Goal: Navigation & Orientation: Find specific page/section

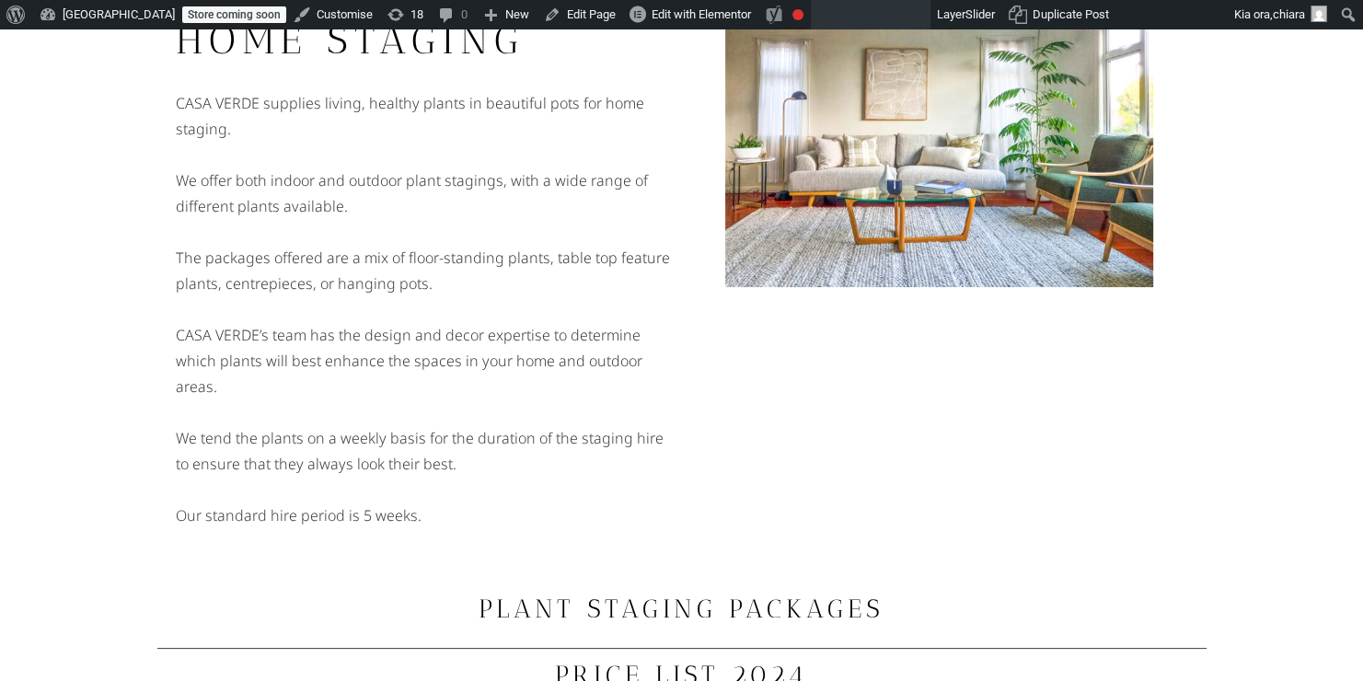
scroll to position [145, 0]
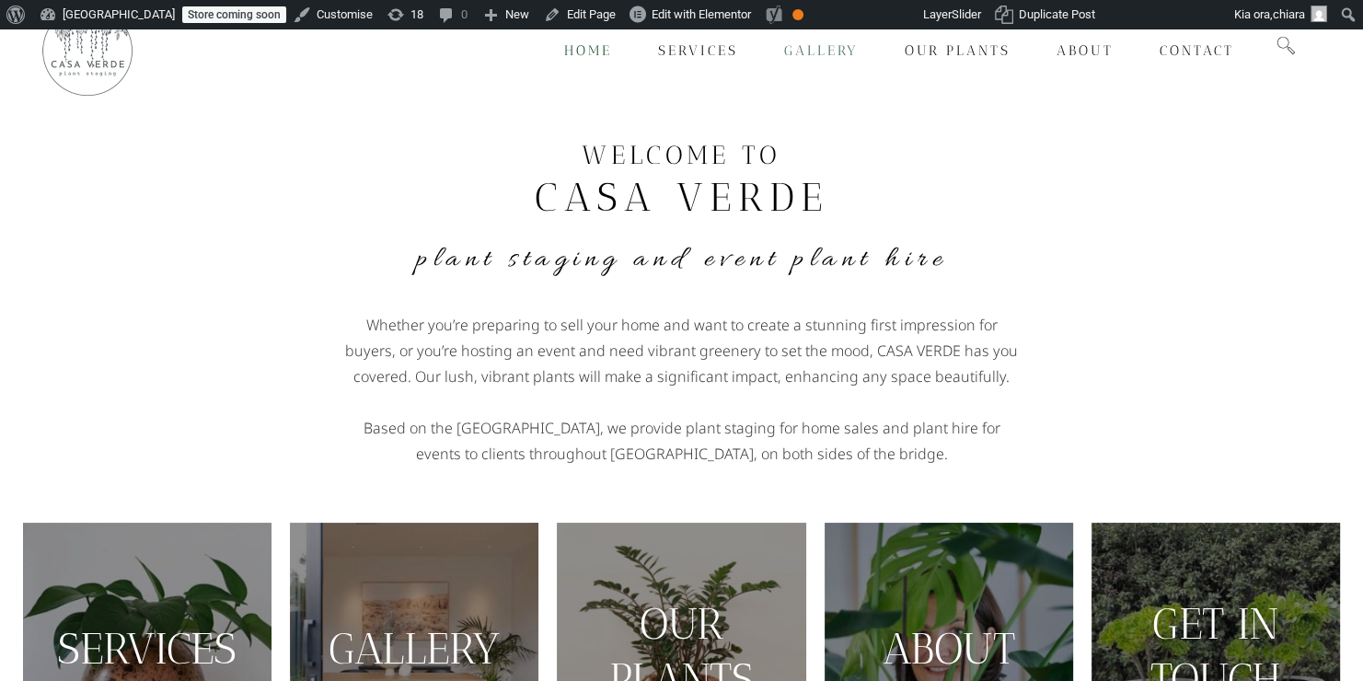
click at [813, 52] on span "Gallery" at bounding box center [821, 50] width 75 height 17
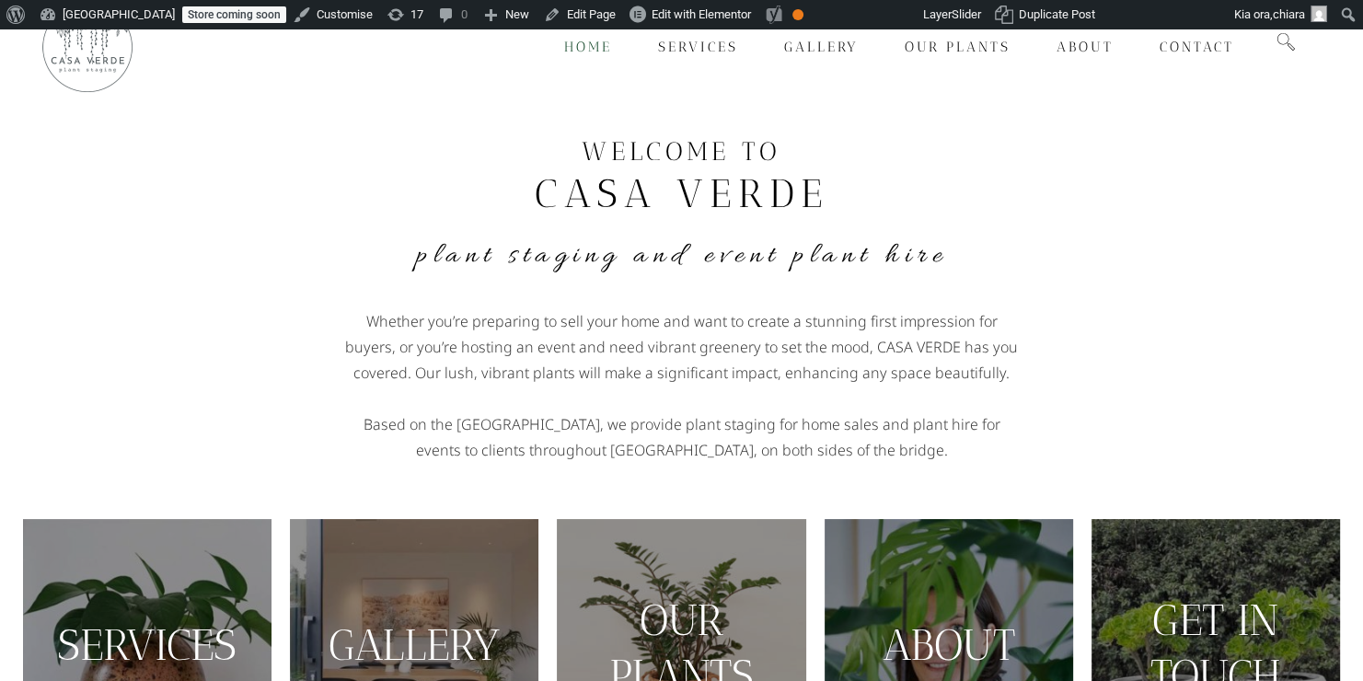
click at [1151, 234] on div "WELCOME TO CASA VERDE Plant Staging and Event Plant Hire Whether you’re prepari…" at bounding box center [681, 298] width 1049 height 347
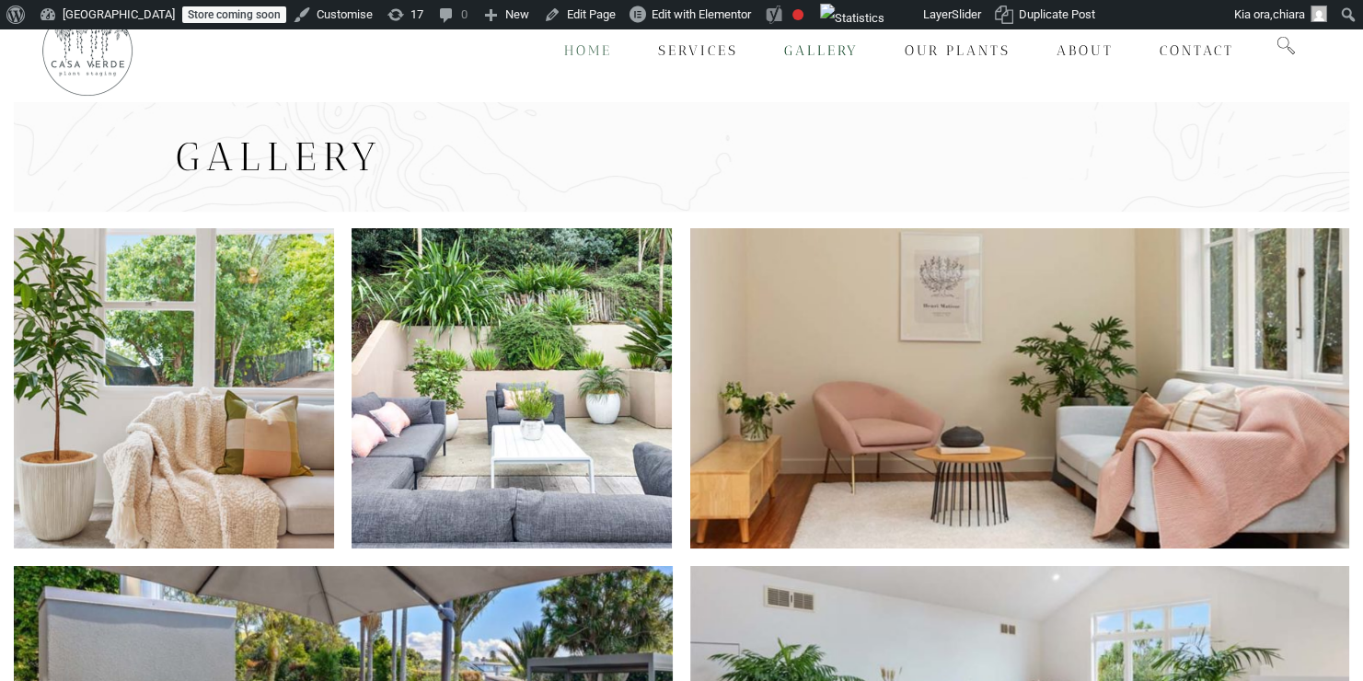
click at [584, 51] on span "Home" at bounding box center [588, 50] width 48 height 17
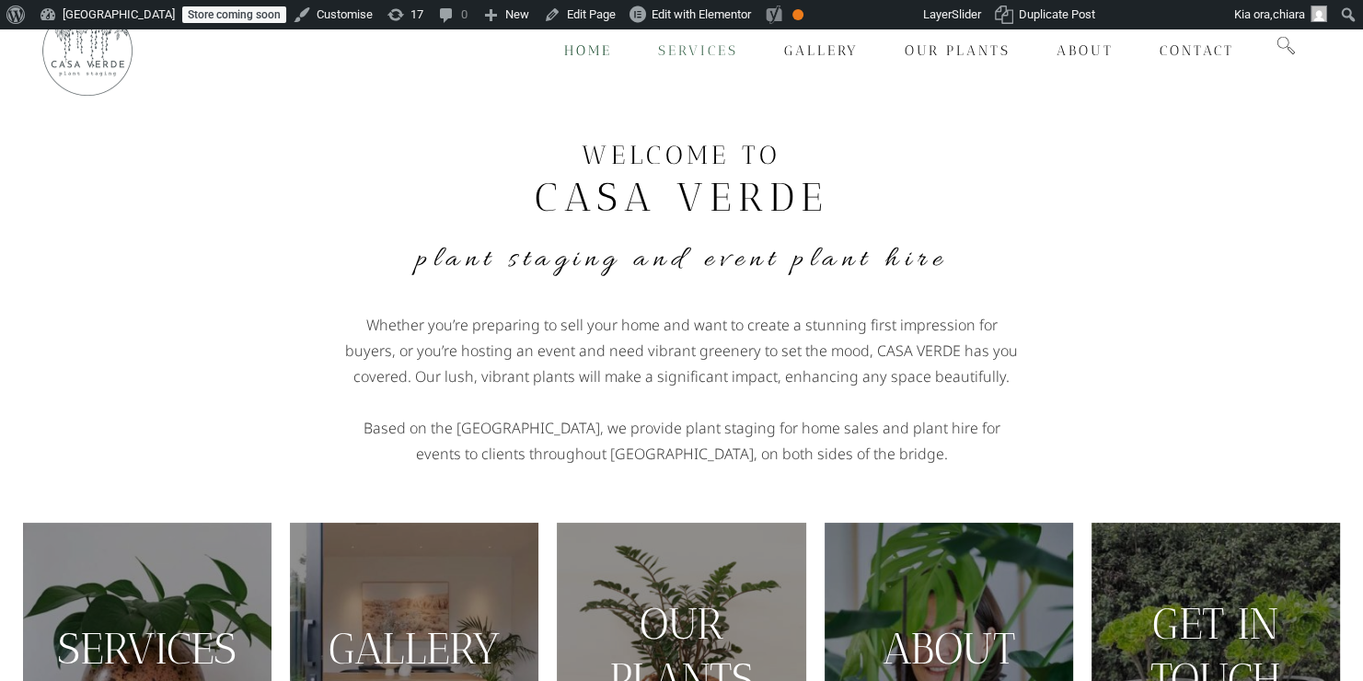
click at [686, 48] on span "Services" at bounding box center [698, 50] width 80 height 17
